Goal: Check status: Check status

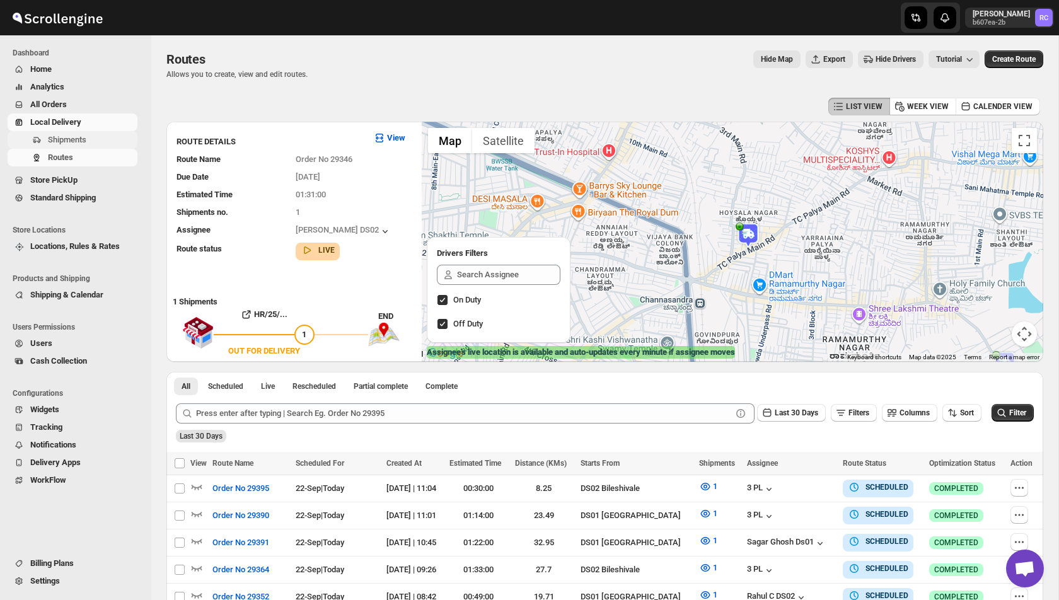
click at [64, 137] on span "Shipments" at bounding box center [67, 139] width 38 height 9
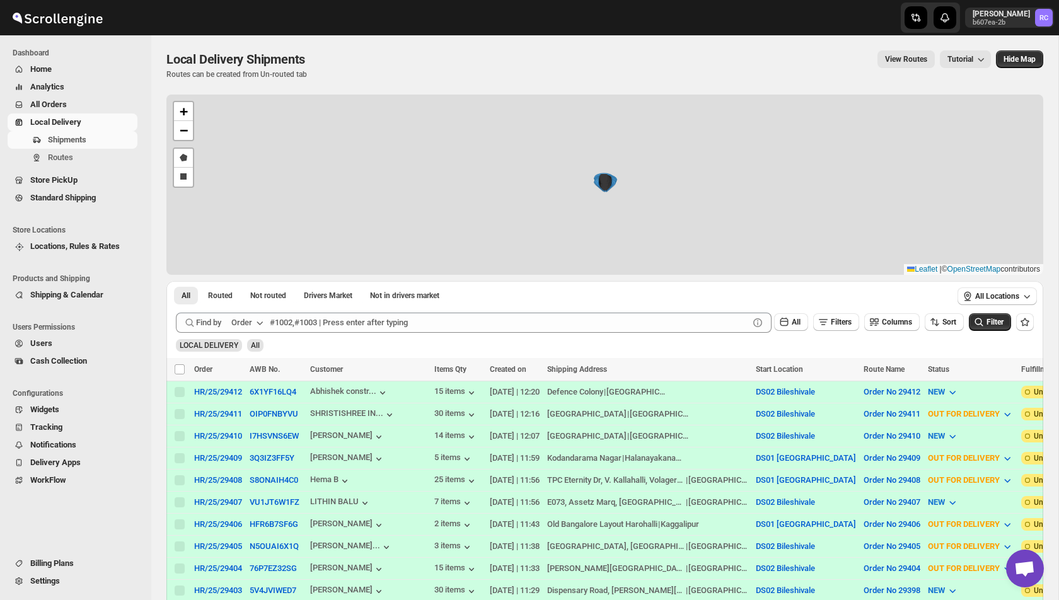
click at [330, 145] on div "+ − Draw a polygon Draw a rectangle Leaflet | © OpenStreetMap contributors" at bounding box center [604, 185] width 877 height 180
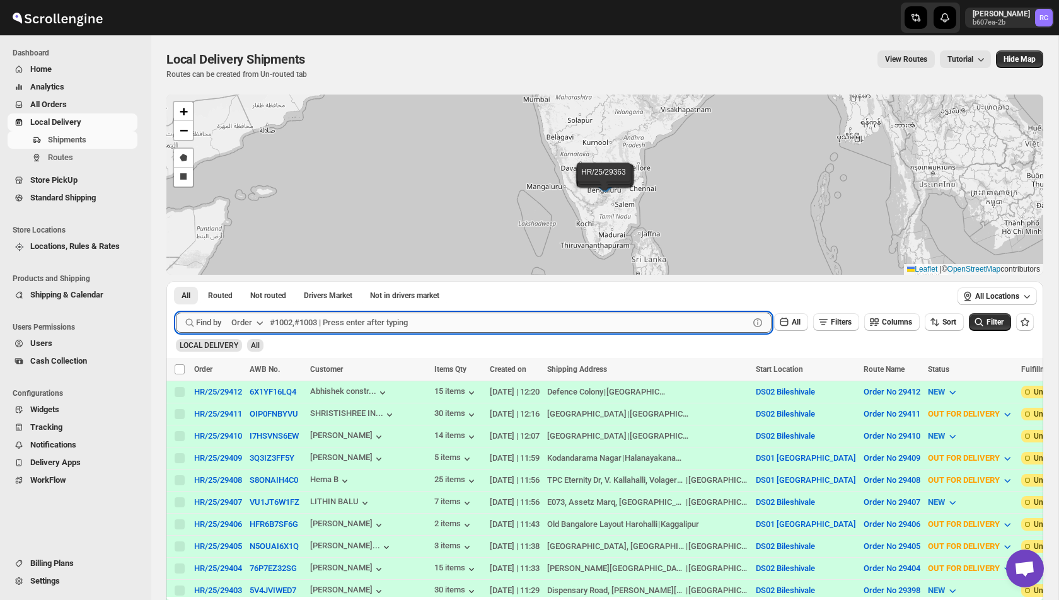
click at [324, 324] on input "text" at bounding box center [509, 323] width 479 height 20
type input "29411"
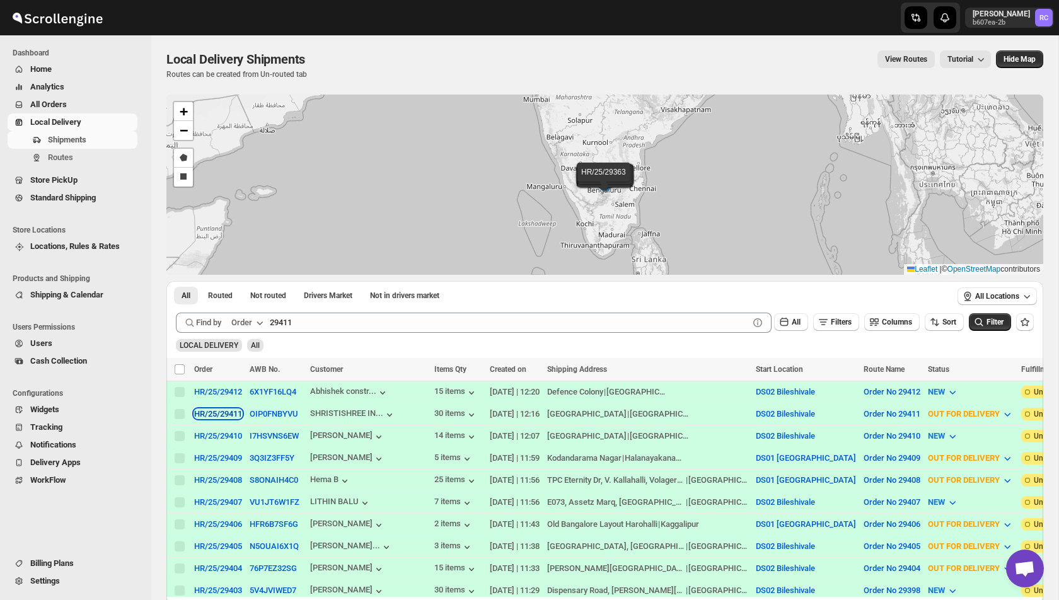
click at [214, 415] on div "HR/25/29411" at bounding box center [218, 413] width 48 height 9
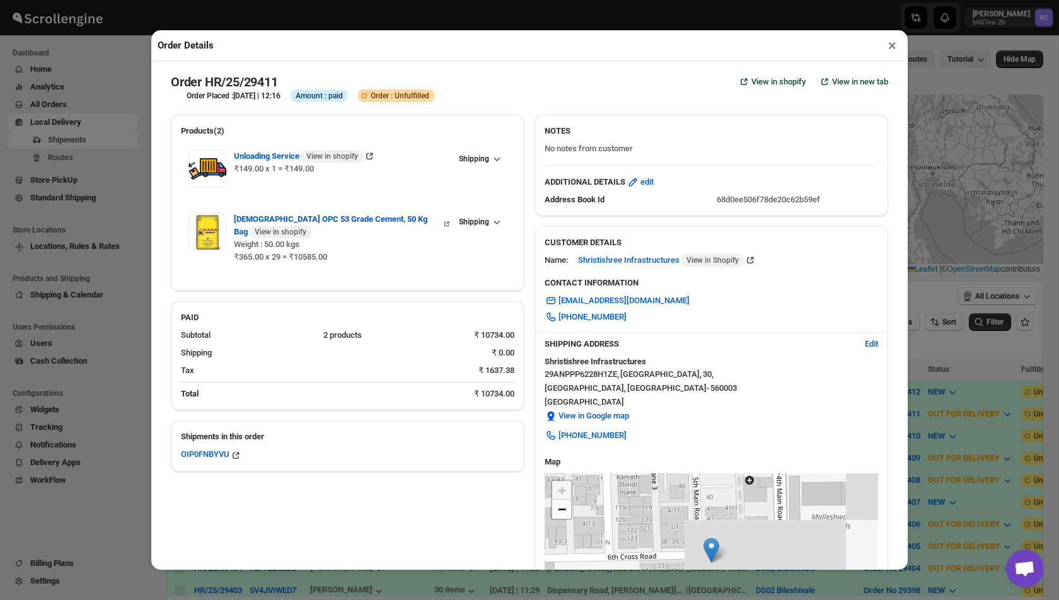
scroll to position [232, 0]
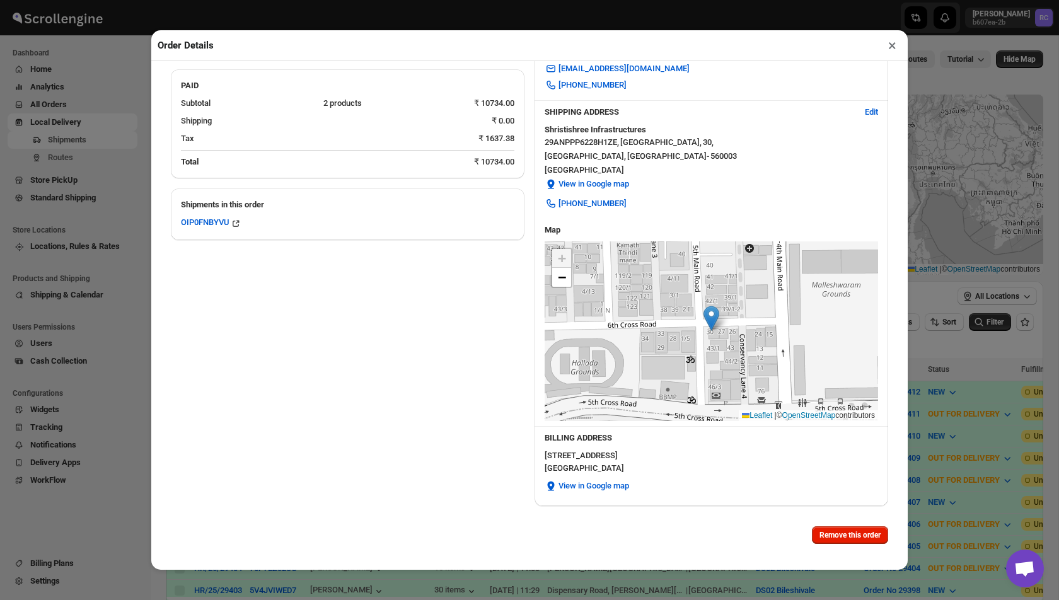
click at [683, 338] on div "+ − Leaflet | © OpenStreetMap contributors" at bounding box center [711, 331] width 333 height 180
click at [558, 277] on span "−" at bounding box center [562, 277] width 8 height 16
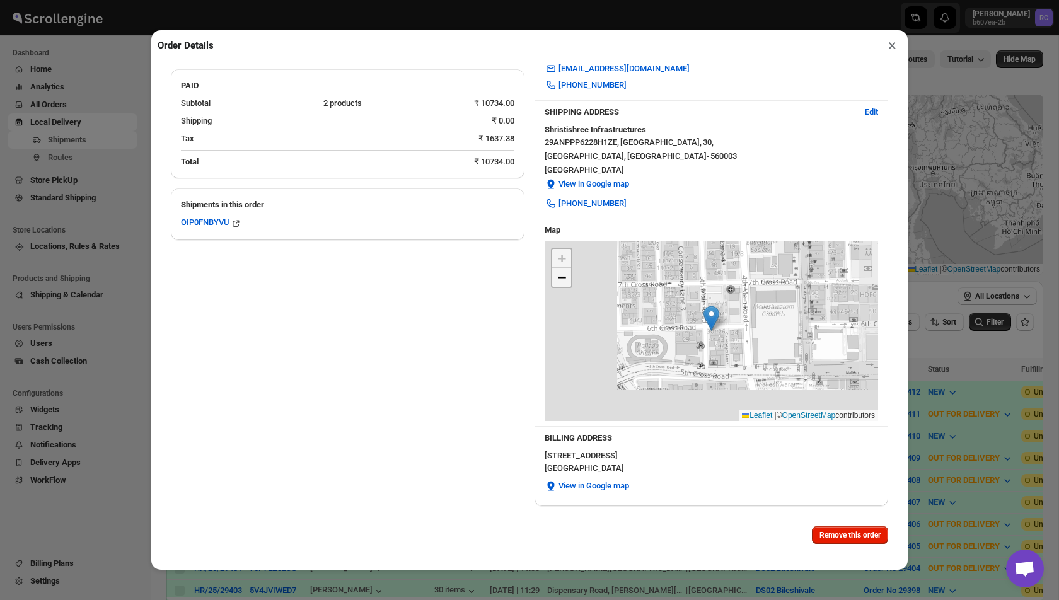
click at [558, 277] on span "−" at bounding box center [562, 277] width 8 height 16
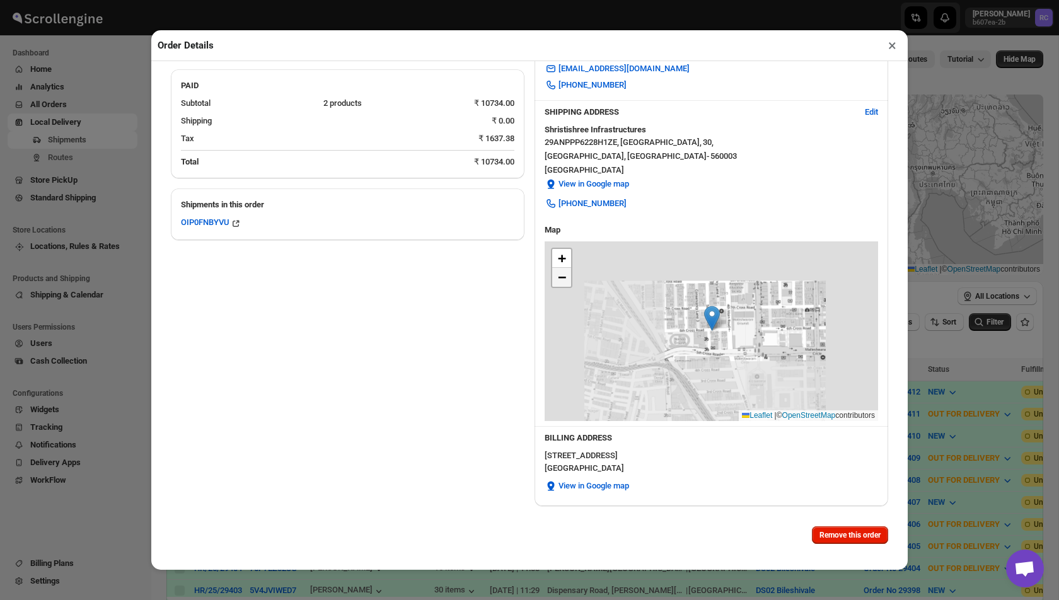
click at [558, 277] on span "−" at bounding box center [562, 277] width 8 height 16
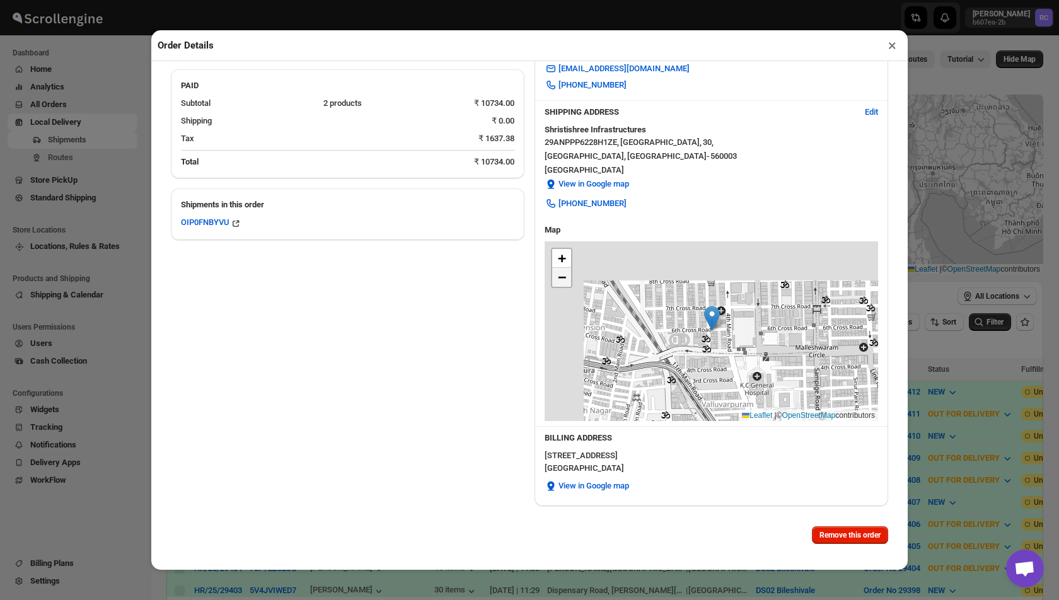
click at [558, 277] on span "−" at bounding box center [562, 277] width 8 height 16
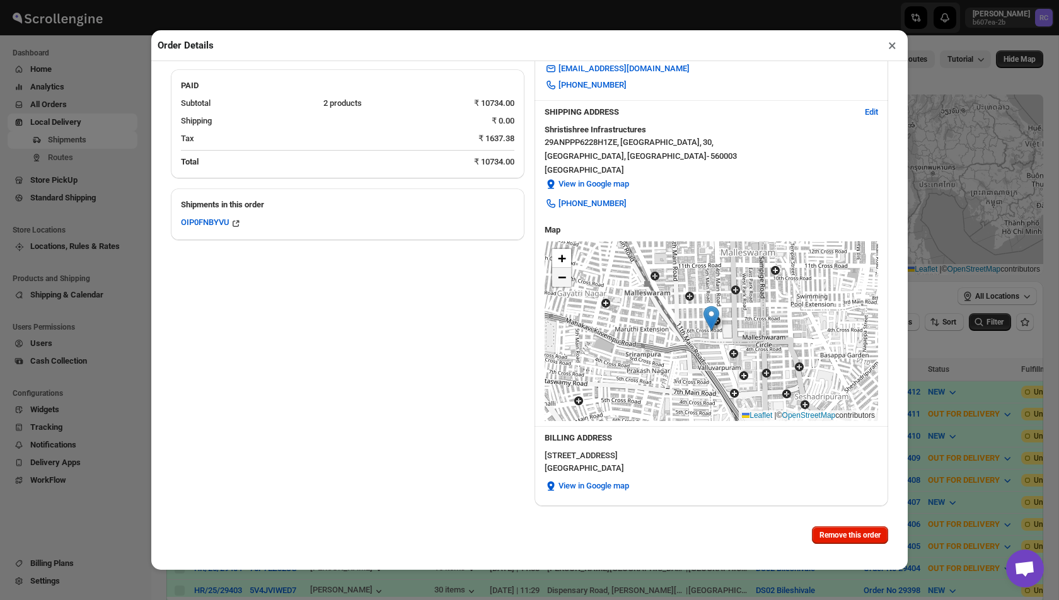
click at [558, 277] on span "−" at bounding box center [562, 277] width 8 height 16
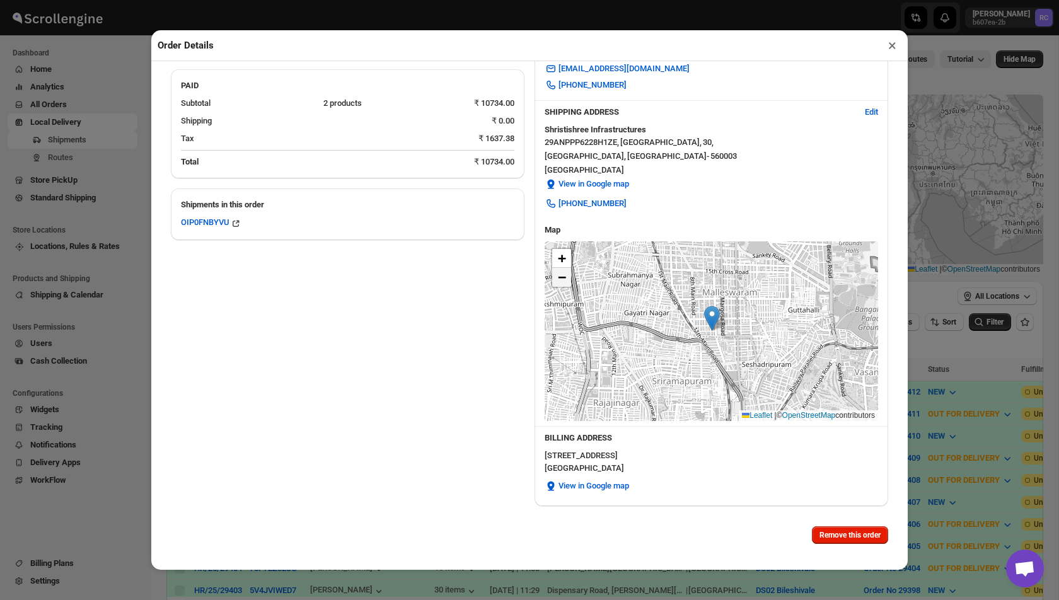
click at [561, 274] on span "−" at bounding box center [562, 277] width 8 height 16
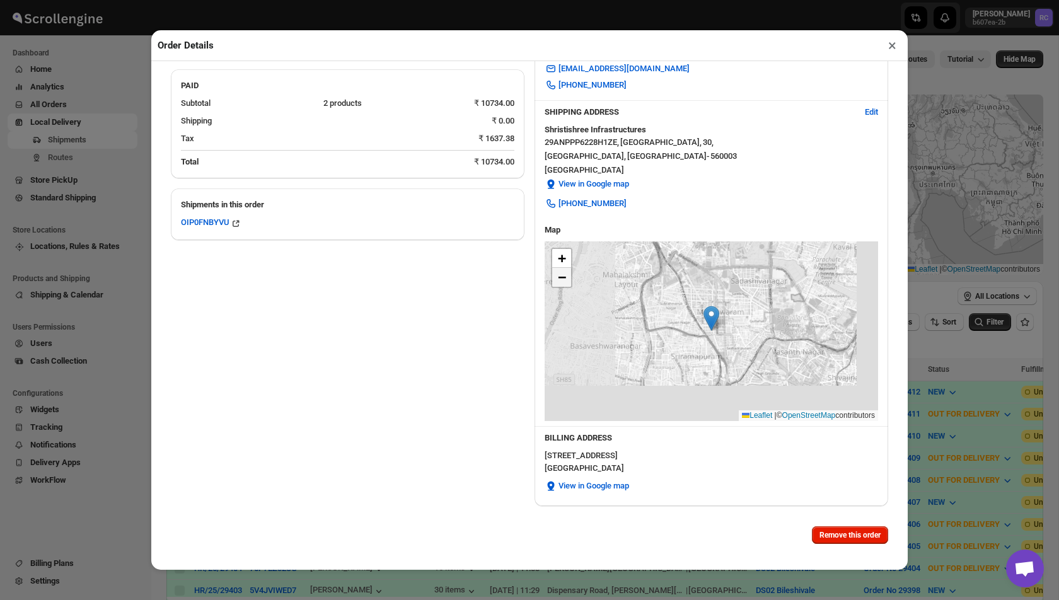
click at [561, 274] on span "−" at bounding box center [562, 277] width 8 height 16
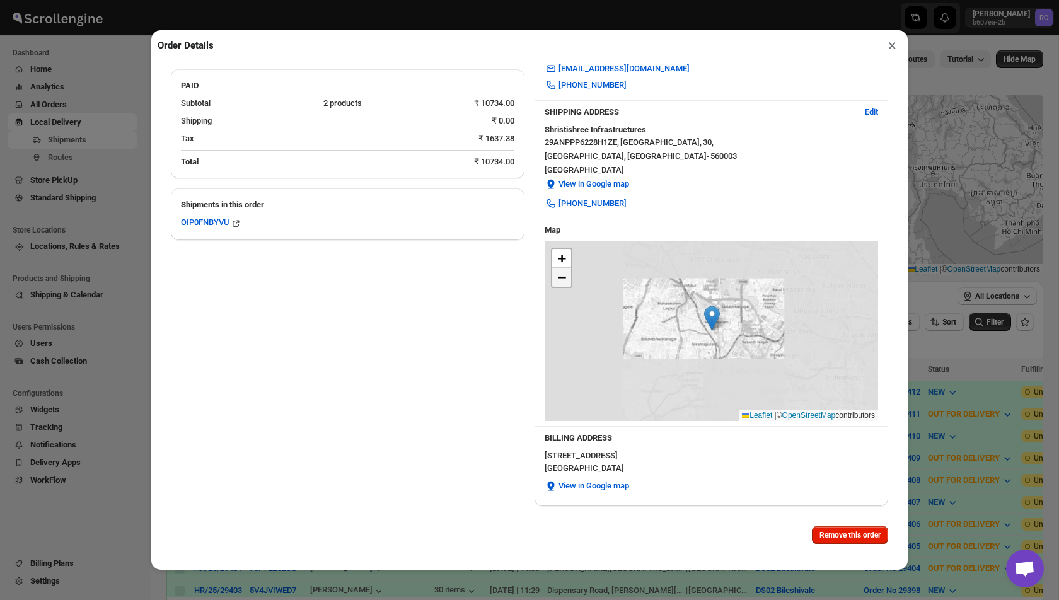
click at [561, 274] on span "−" at bounding box center [562, 277] width 8 height 16
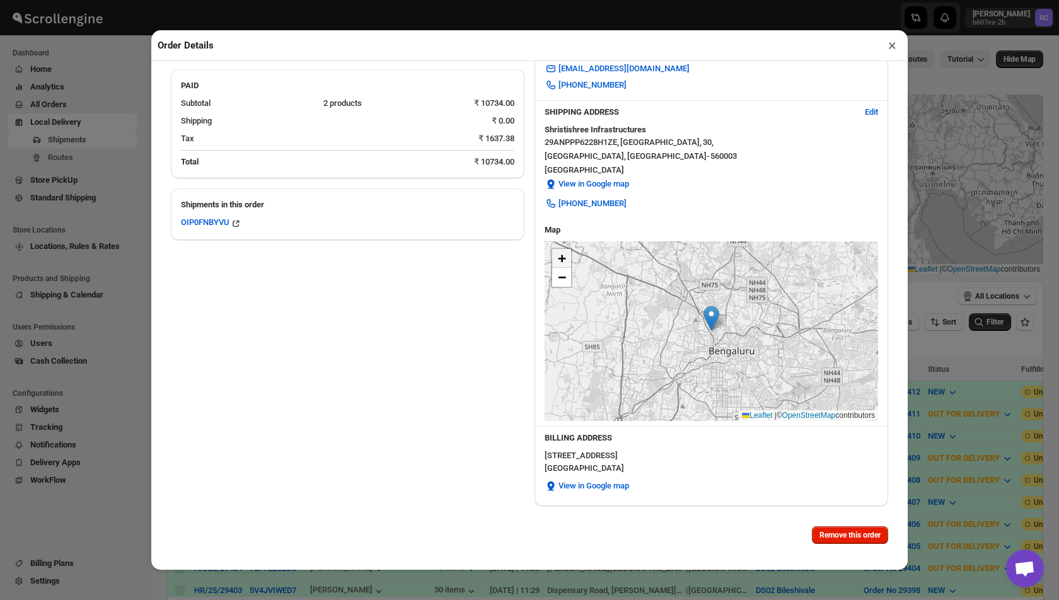
click at [565, 255] on span "+" at bounding box center [562, 258] width 8 height 16
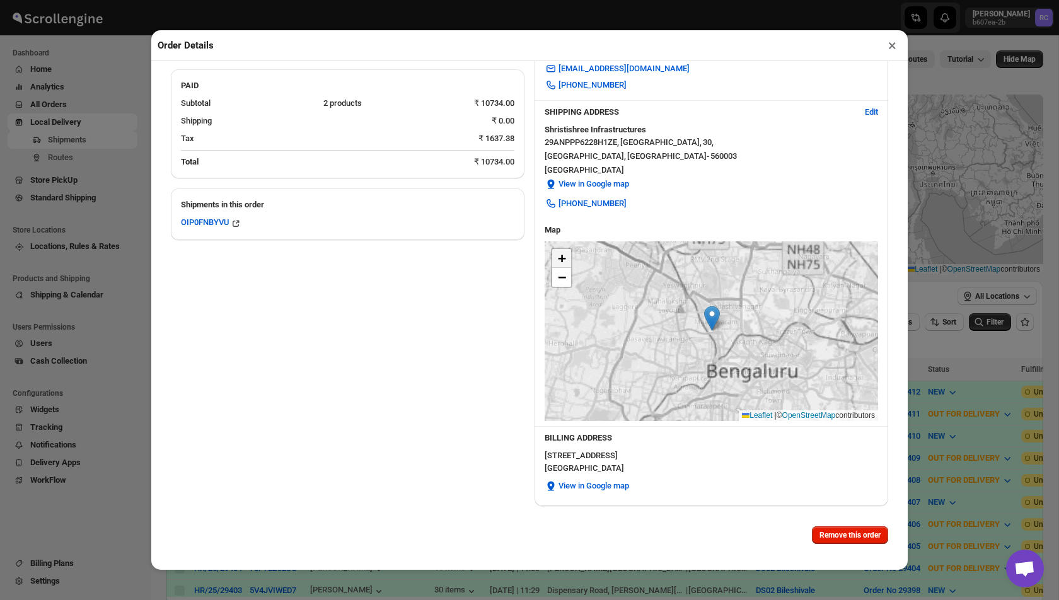
click at [565, 255] on span "+" at bounding box center [562, 258] width 8 height 16
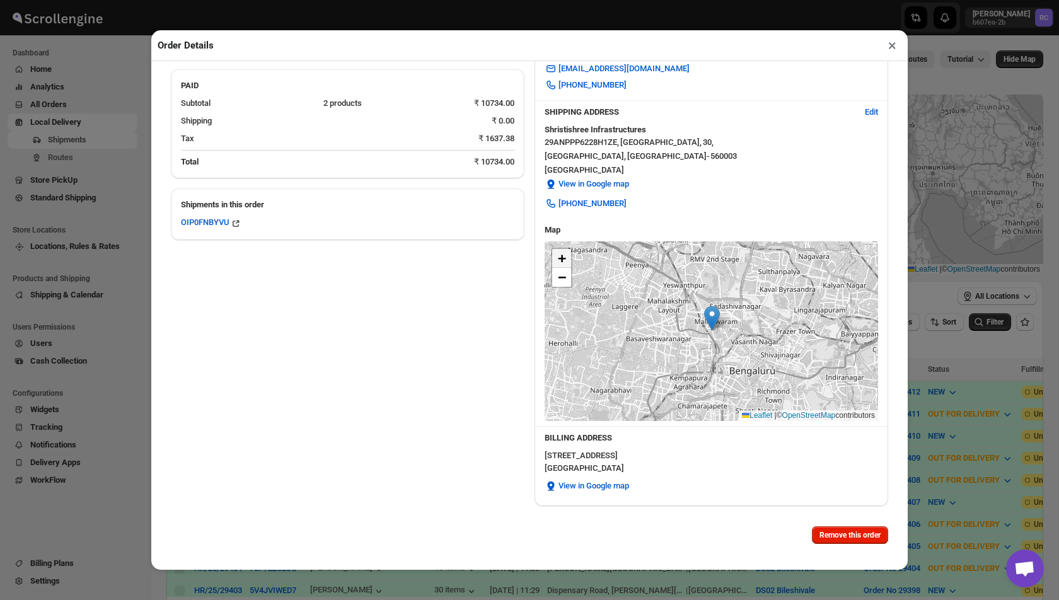
click at [565, 255] on span "+" at bounding box center [562, 258] width 8 height 16
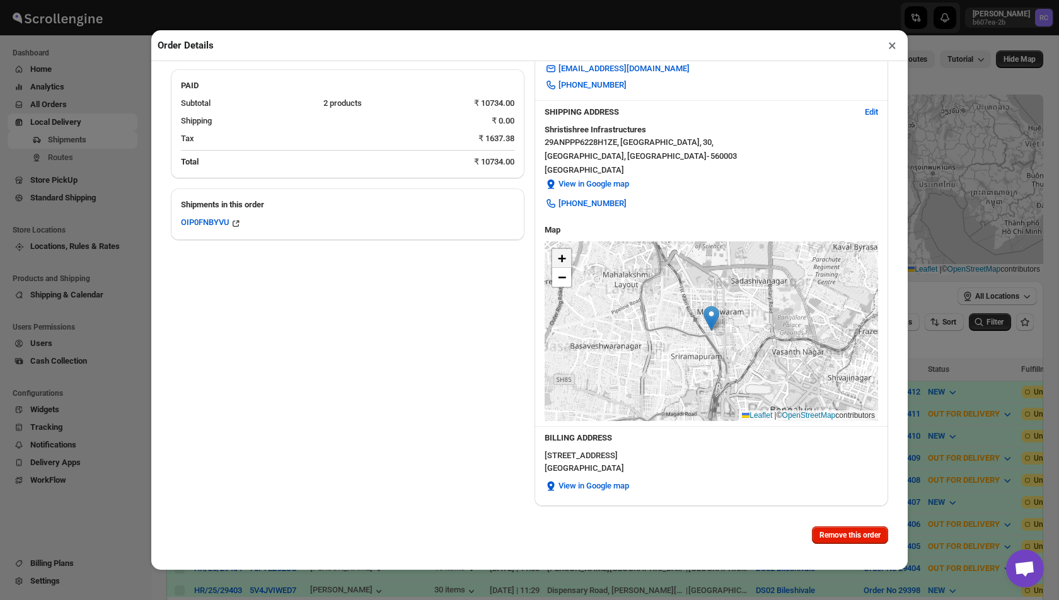
click at [565, 255] on span "+" at bounding box center [562, 258] width 8 height 16
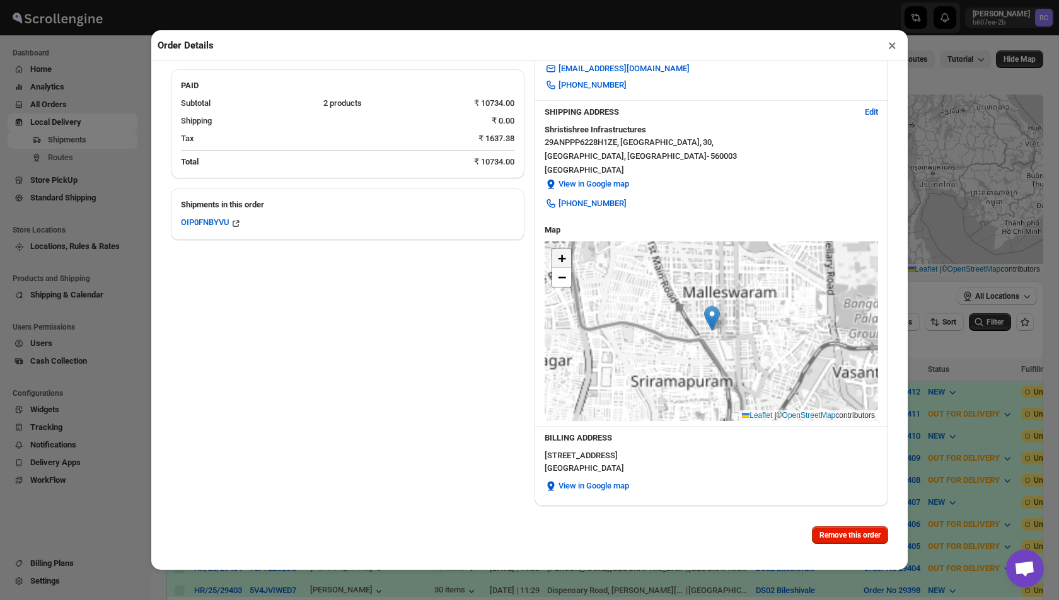
click at [565, 255] on span "+" at bounding box center [562, 258] width 8 height 16
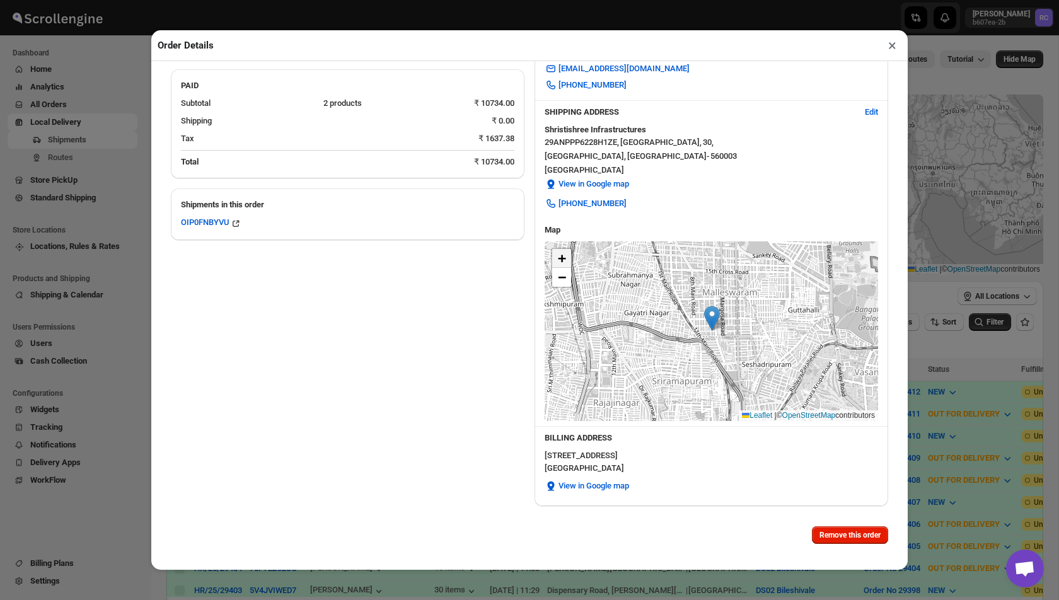
click at [565, 255] on span "+" at bounding box center [562, 258] width 8 height 16
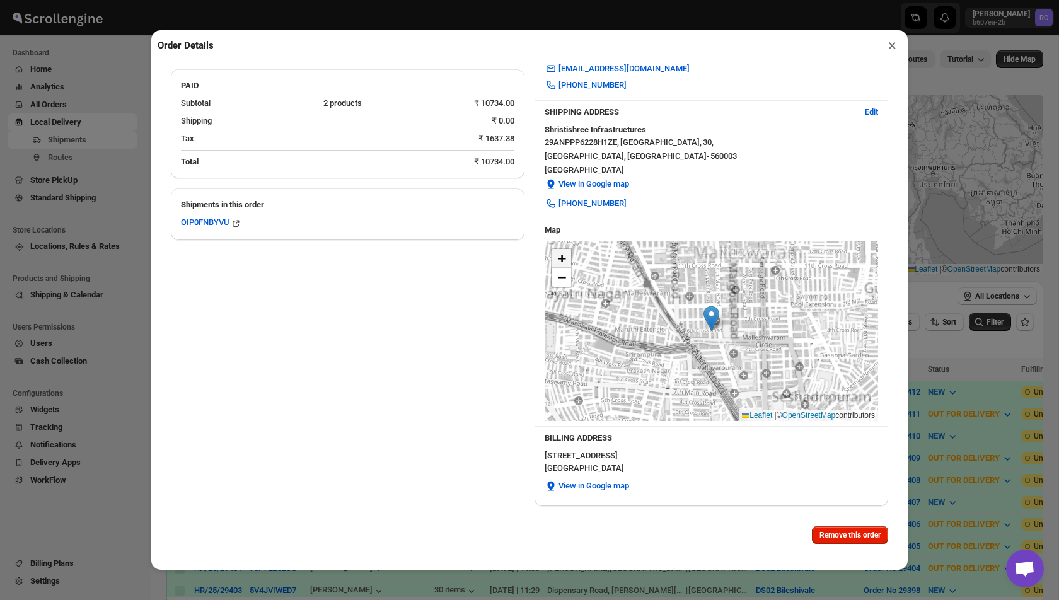
click at [565, 255] on span "+" at bounding box center [562, 258] width 8 height 16
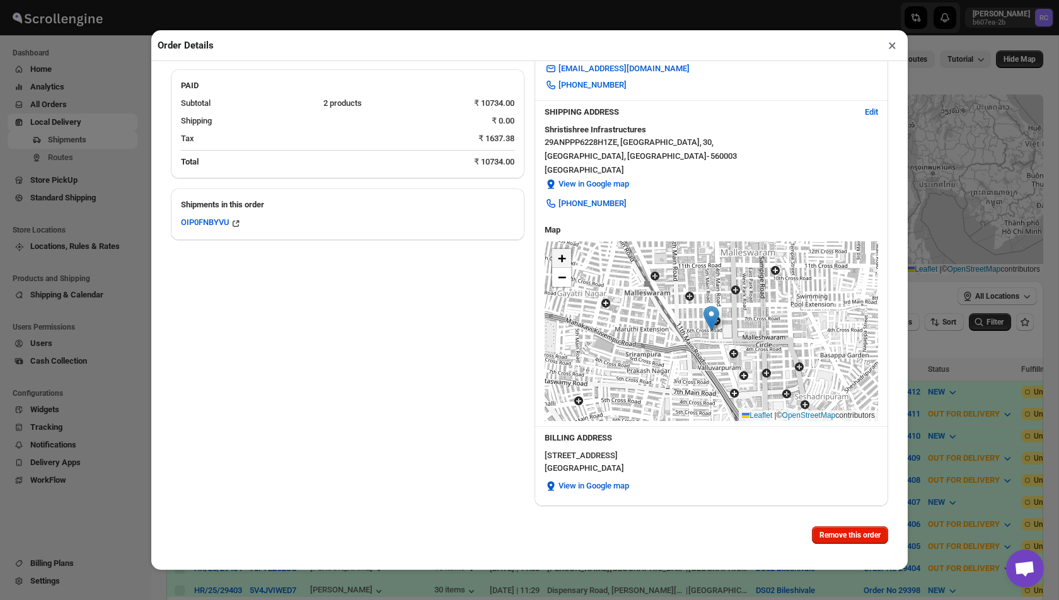
click at [565, 255] on span "+" at bounding box center [562, 258] width 8 height 16
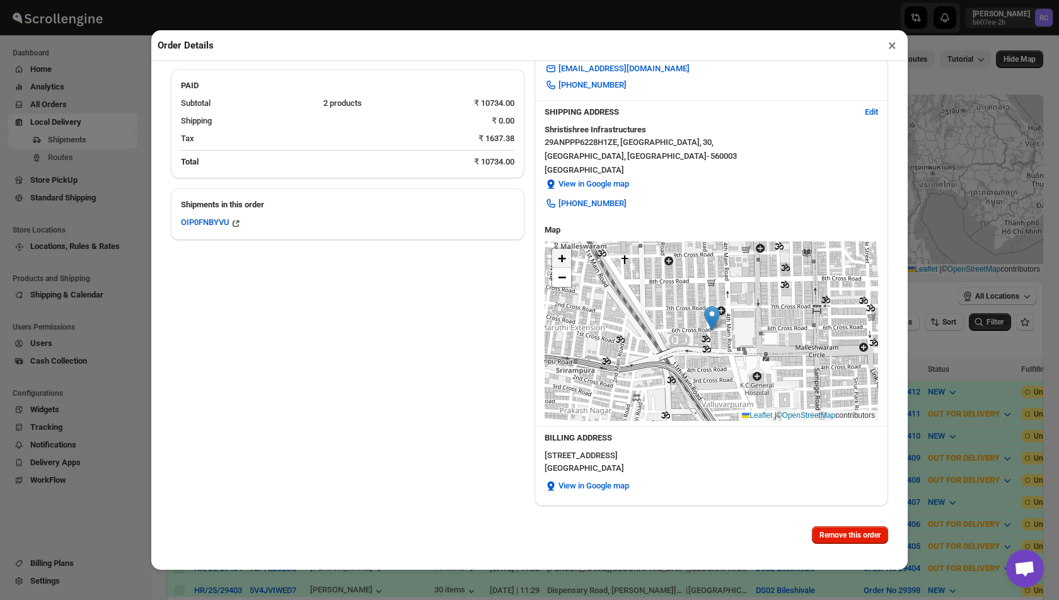
click at [565, 255] on span "+" at bounding box center [562, 258] width 8 height 16
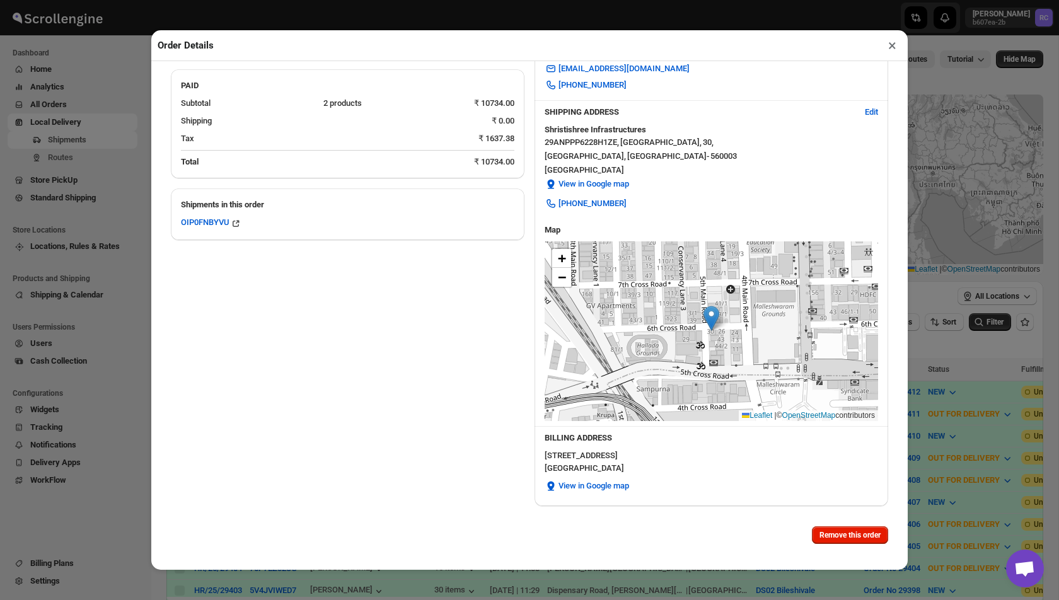
click at [652, 311] on div "+ − Leaflet | © OpenStreetMap contributors" at bounding box center [711, 331] width 333 height 180
click at [611, 483] on span "View in Google map" at bounding box center [593, 486] width 71 height 13
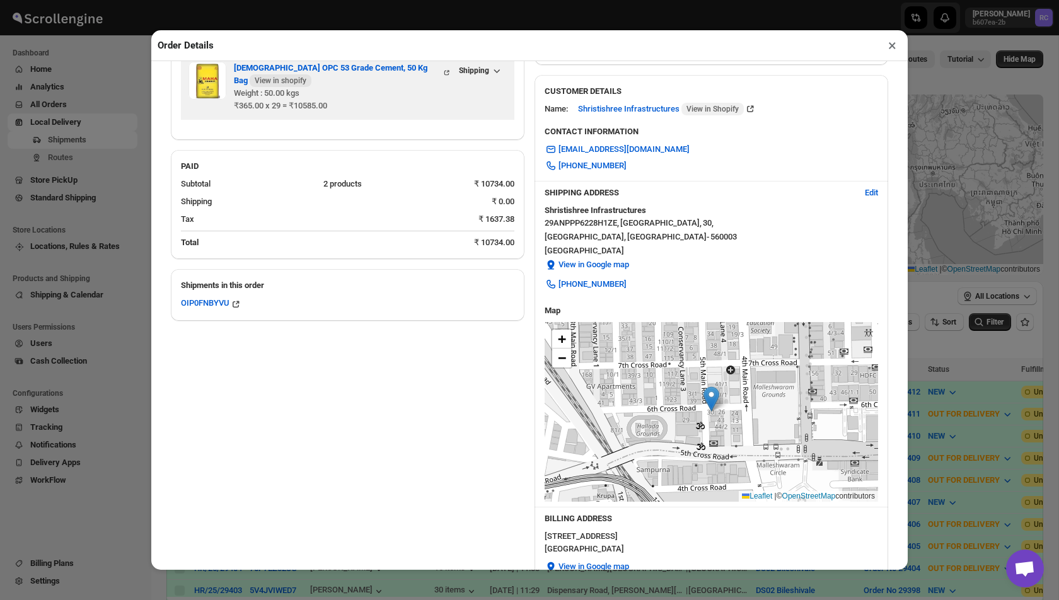
scroll to position [159, 0]
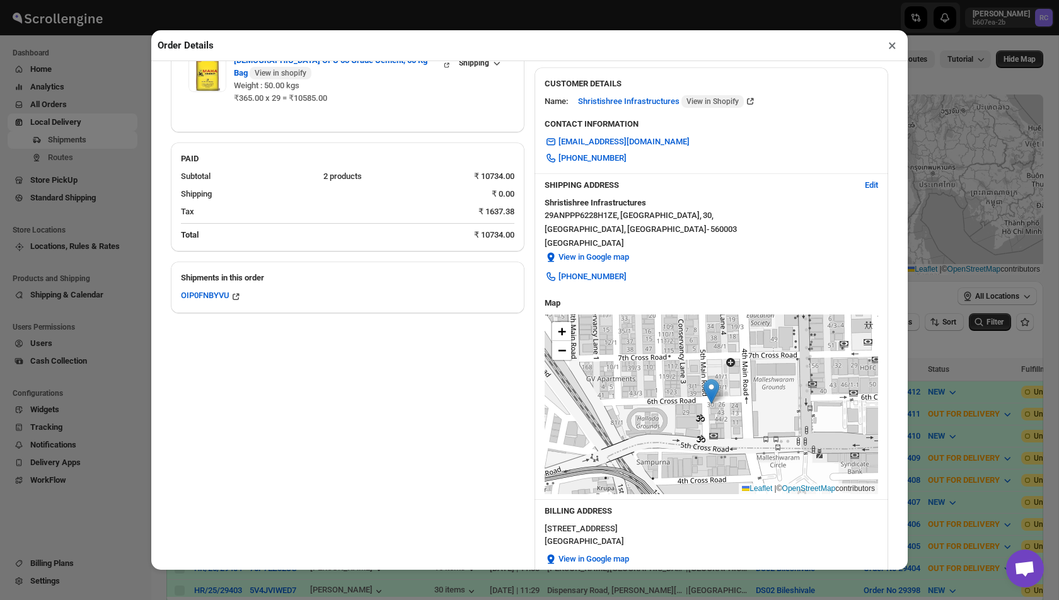
click at [894, 46] on button "×" at bounding box center [892, 46] width 18 height 18
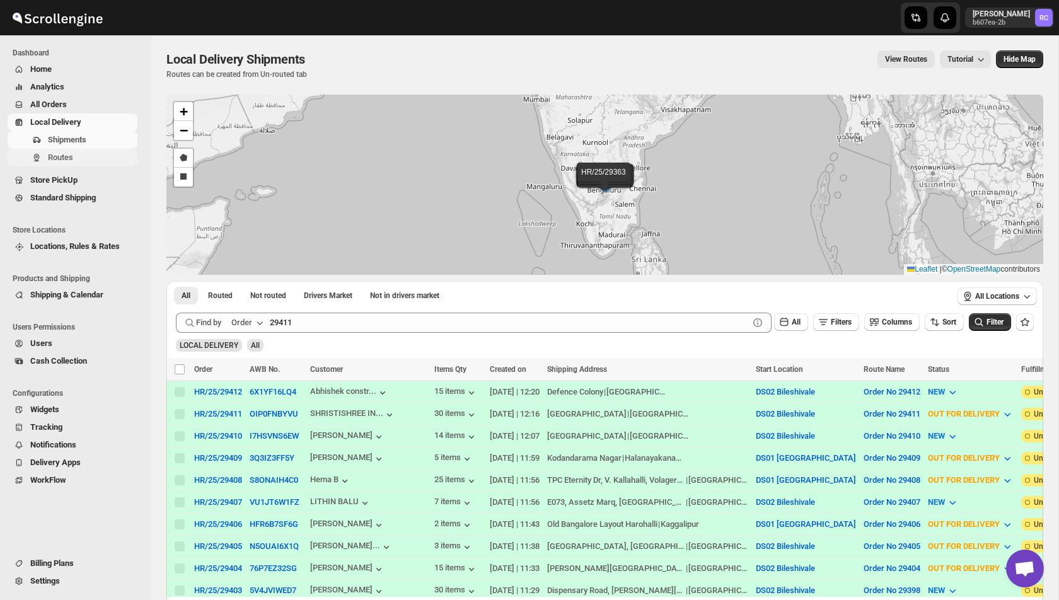
click at [69, 165] on button "Routes" at bounding box center [73, 158] width 130 height 18
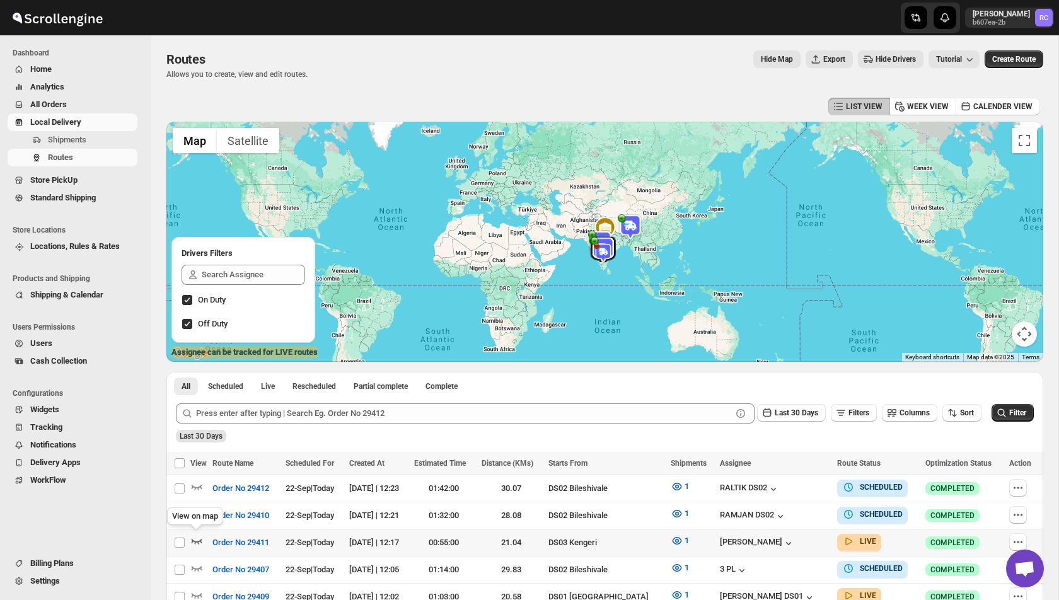
click at [195, 537] on icon "button" at bounding box center [196, 540] width 13 height 13
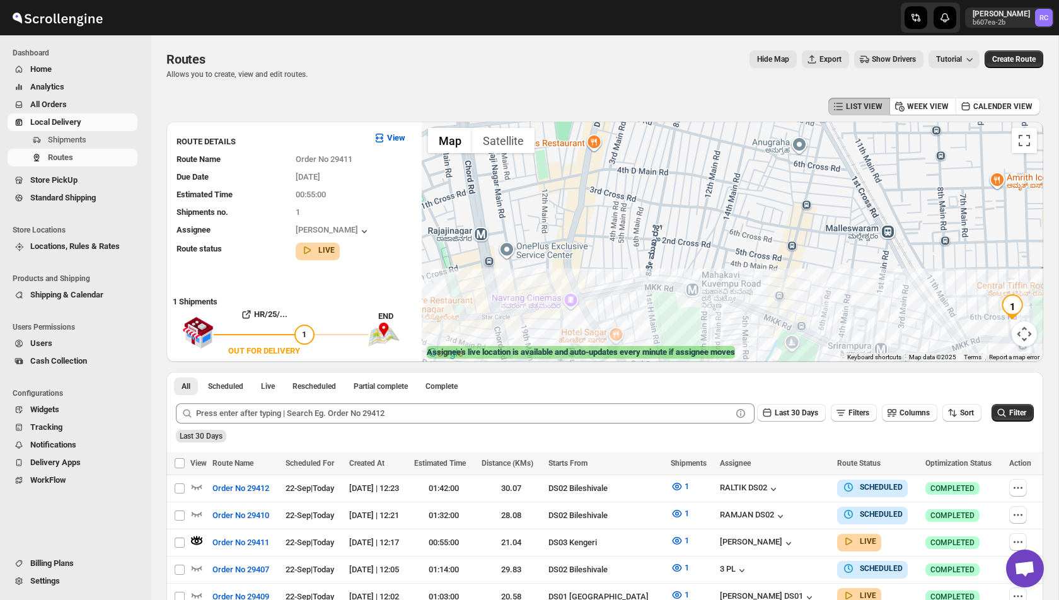
drag, startPoint x: 657, startPoint y: 195, endPoint x: 653, endPoint y: 305, distance: 109.7
click at [653, 305] on div at bounding box center [732, 242] width 621 height 240
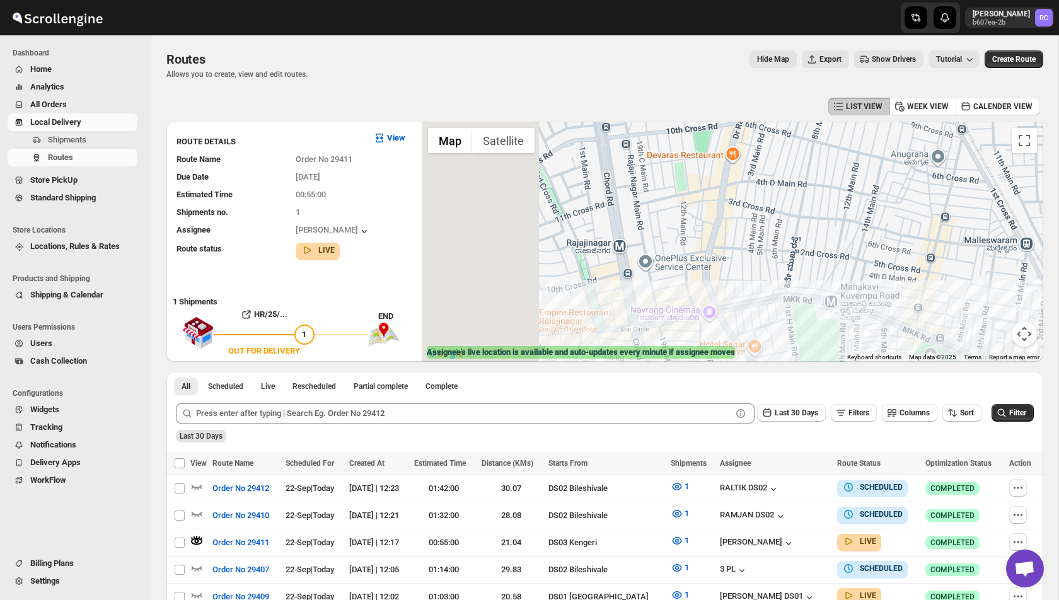
drag, startPoint x: 580, startPoint y: 212, endPoint x: 761, endPoint y: 231, distance: 182.6
click at [761, 231] on div at bounding box center [732, 242] width 621 height 240
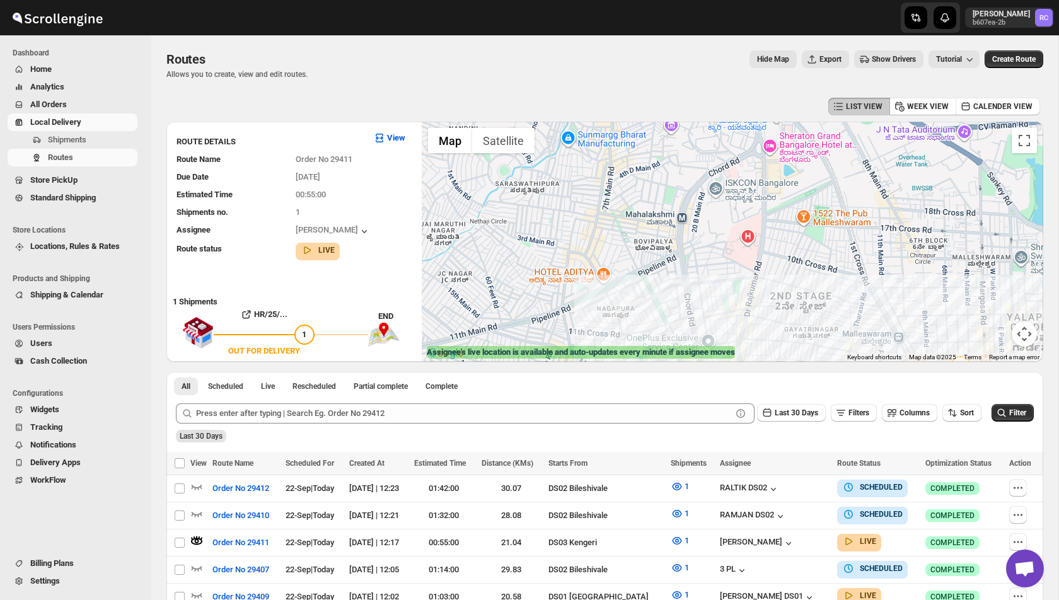
drag, startPoint x: 771, startPoint y: 186, endPoint x: 751, endPoint y: 287, distance: 102.8
click at [751, 287] on div at bounding box center [732, 242] width 621 height 240
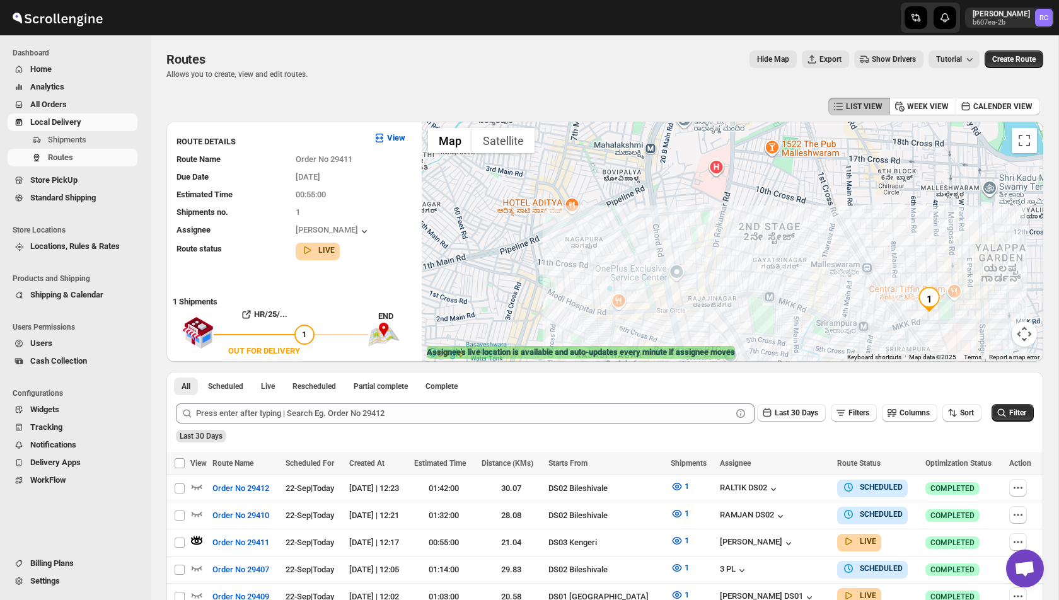
drag, startPoint x: 735, startPoint y: 285, endPoint x: 702, endPoint y: 161, distance: 129.2
click at [702, 161] on div at bounding box center [732, 242] width 621 height 240
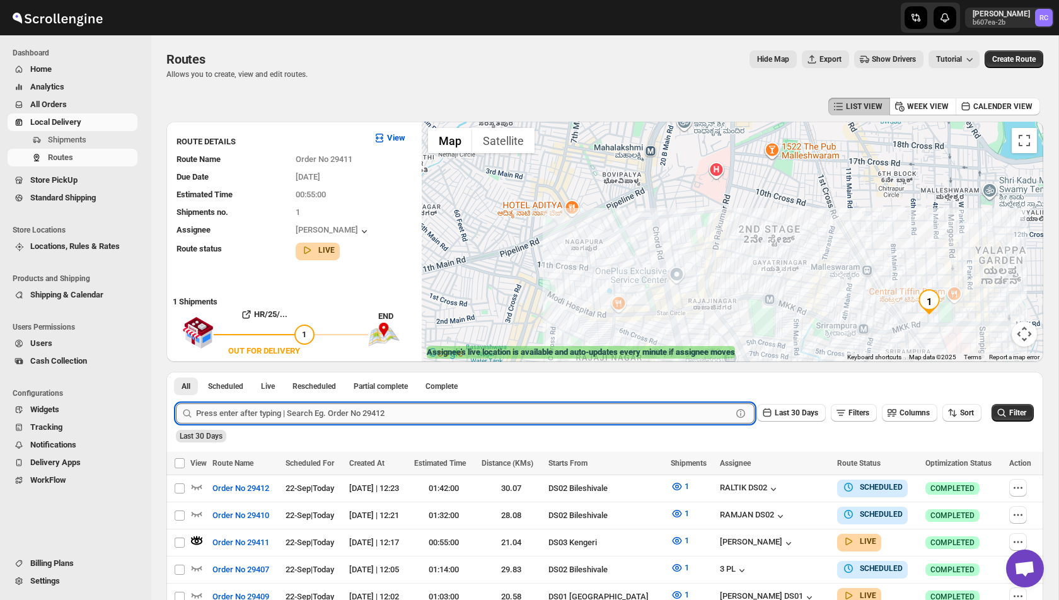
click at [309, 411] on input "text" at bounding box center [464, 413] width 536 height 20
type input "29391"
click at [176, 372] on button "Submit" at bounding box center [194, 378] width 36 height 13
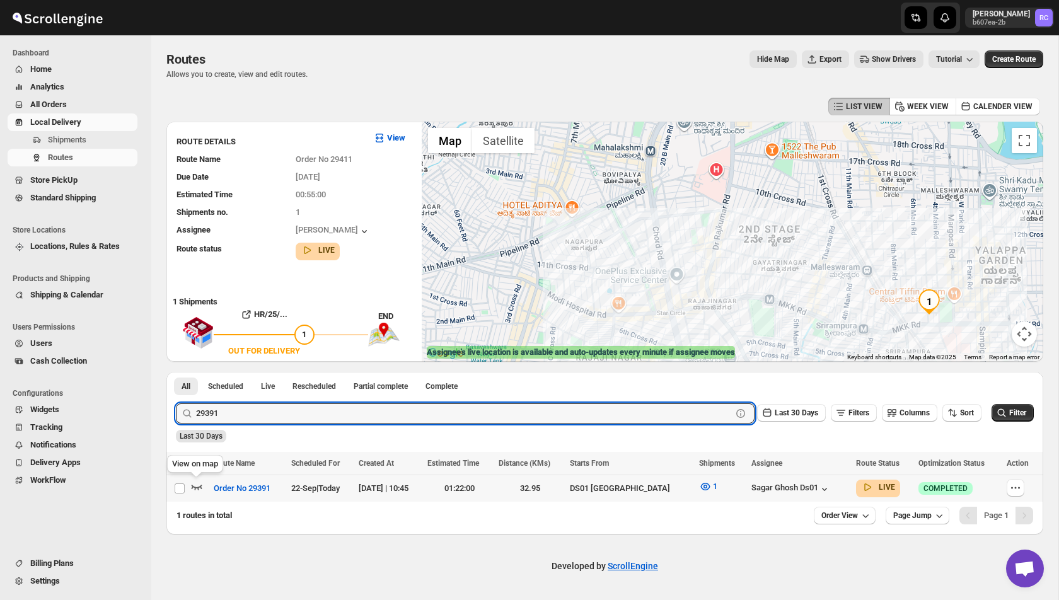
click at [200, 490] on icon "button" at bounding box center [196, 486] width 13 height 13
